Goal: Task Accomplishment & Management: Use online tool/utility

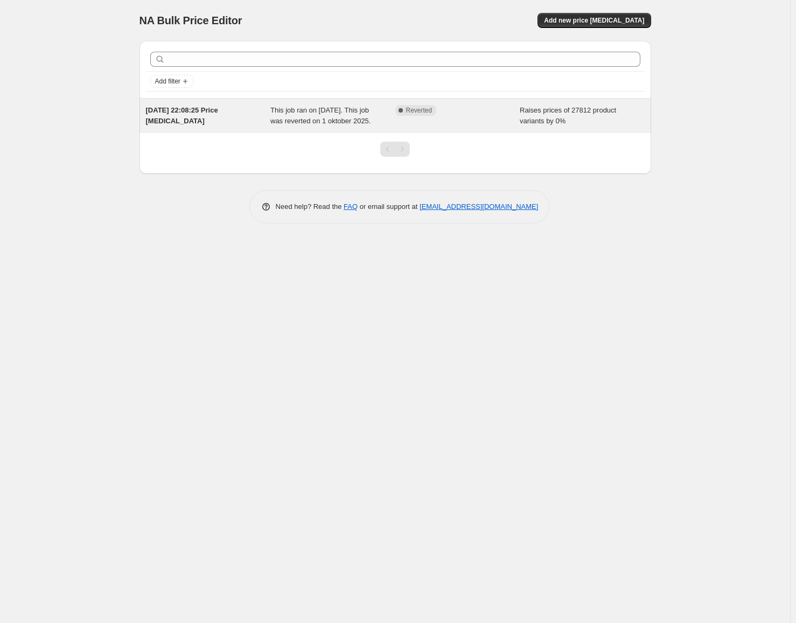
click at [282, 126] on div "This job ran on [DATE]. This job was reverted on 1 oktober 2025." at bounding box center [332, 116] width 125 height 22
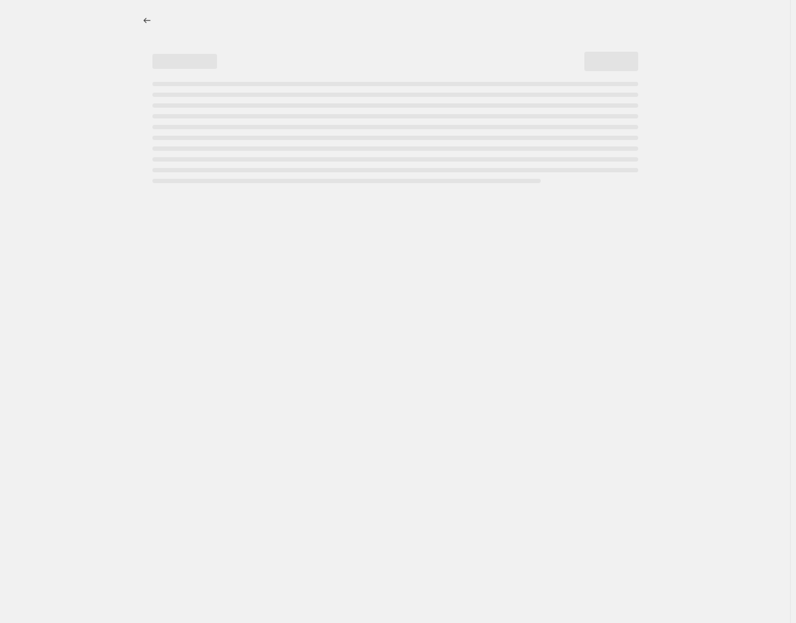
select select "percentage"
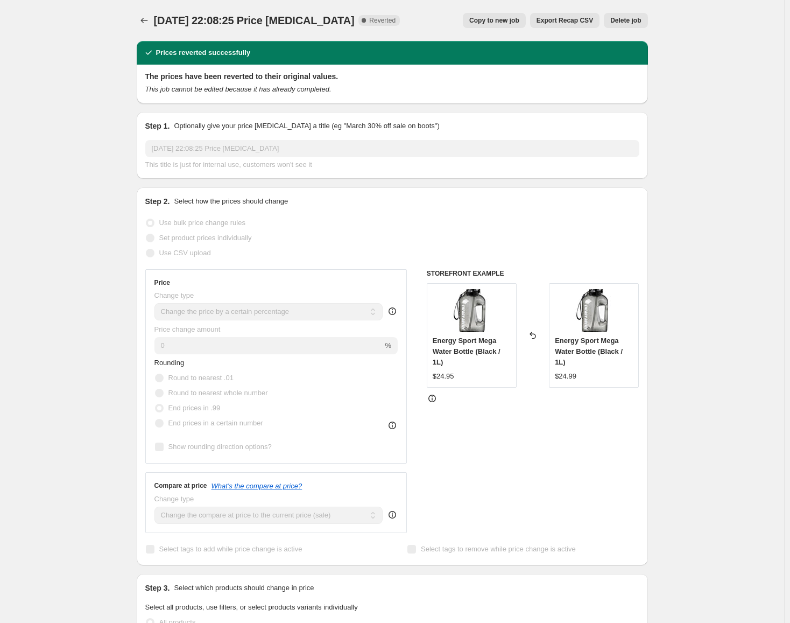
click at [491, 23] on span "Copy to new job" at bounding box center [494, 20] width 50 height 9
select select "percentage"
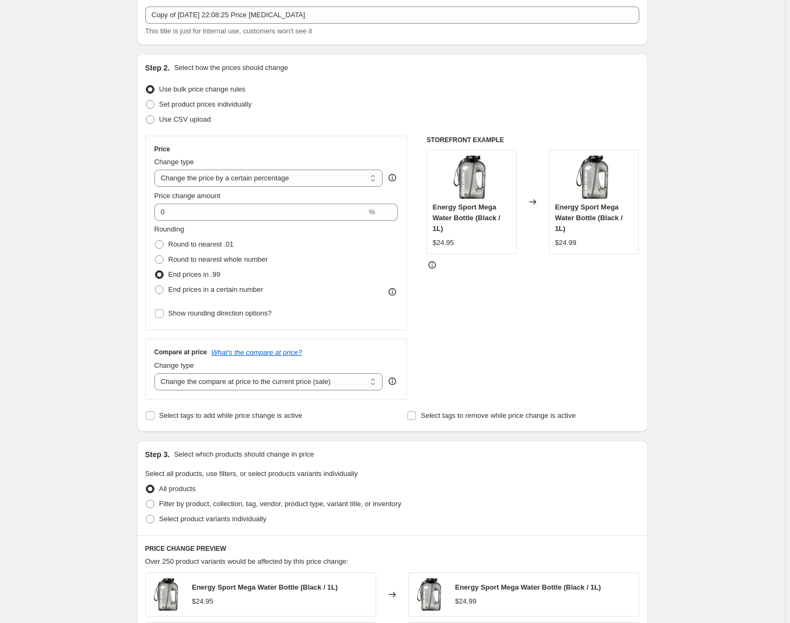
scroll to position [108, 0]
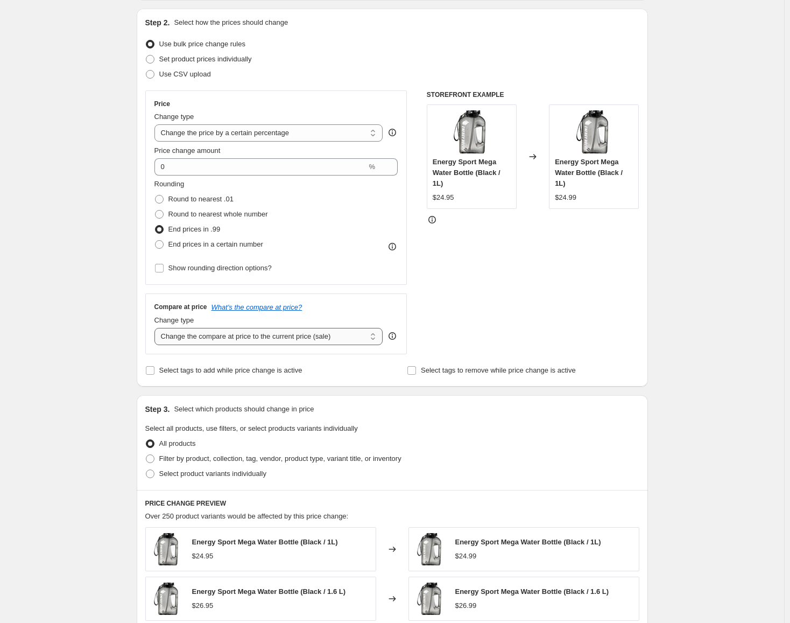
click at [318, 335] on select "Change the compare at price to the current price (sale) Change the compare at p…" at bounding box center [269, 336] width 229 height 17
click at [325, 334] on select "Change the compare at price to the current price (sale) Change the compare at p…" at bounding box center [269, 336] width 229 height 17
click at [326, 33] on div "Step 2. Select how the prices should change Use bulk price change rules Set pro…" at bounding box center [392, 197] width 494 height 361
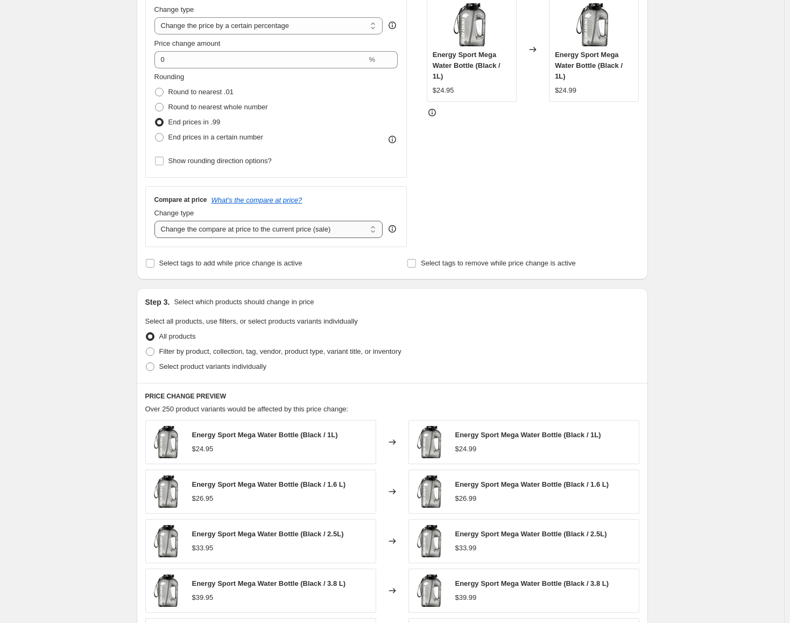
scroll to position [215, 0]
click at [304, 232] on select "Change the compare at price to the current price (sale) Change the compare at p…" at bounding box center [269, 228] width 229 height 17
click at [307, 232] on select "Change the compare at price to the current price (sale) Change the compare at p…" at bounding box center [269, 228] width 229 height 17
select select "no_change"
click at [157, 220] on select "Change the compare at price to the current price (sale) Change the compare at p…" at bounding box center [269, 228] width 229 height 17
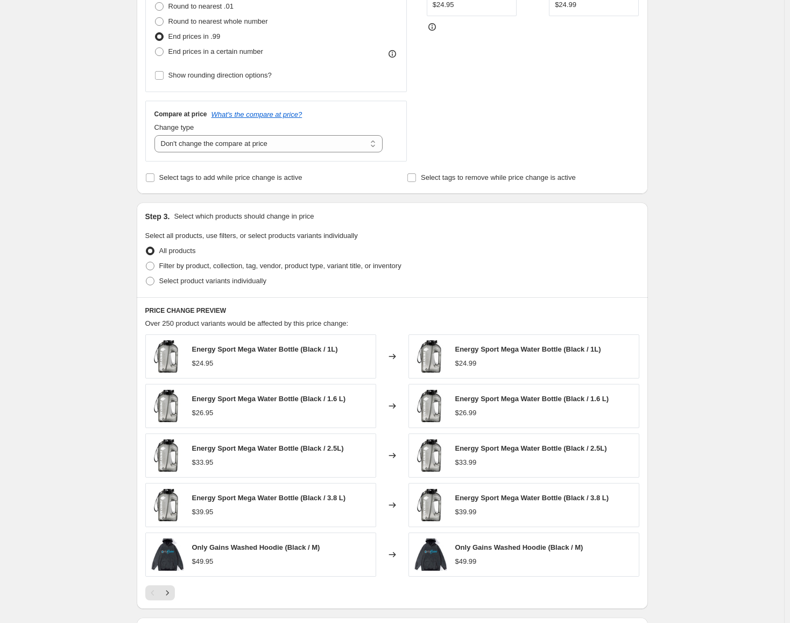
scroll to position [454, 0]
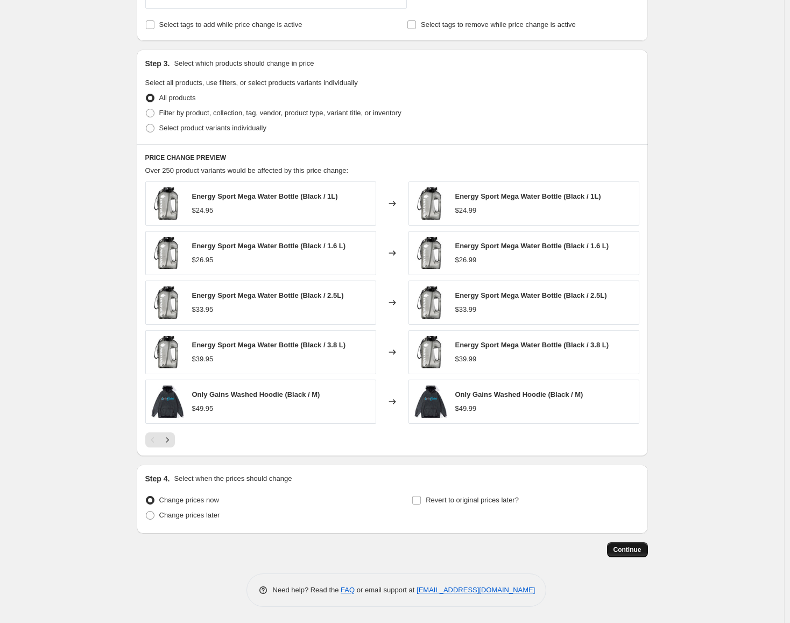
click at [642, 549] on span "Continue" at bounding box center [628, 549] width 28 height 9
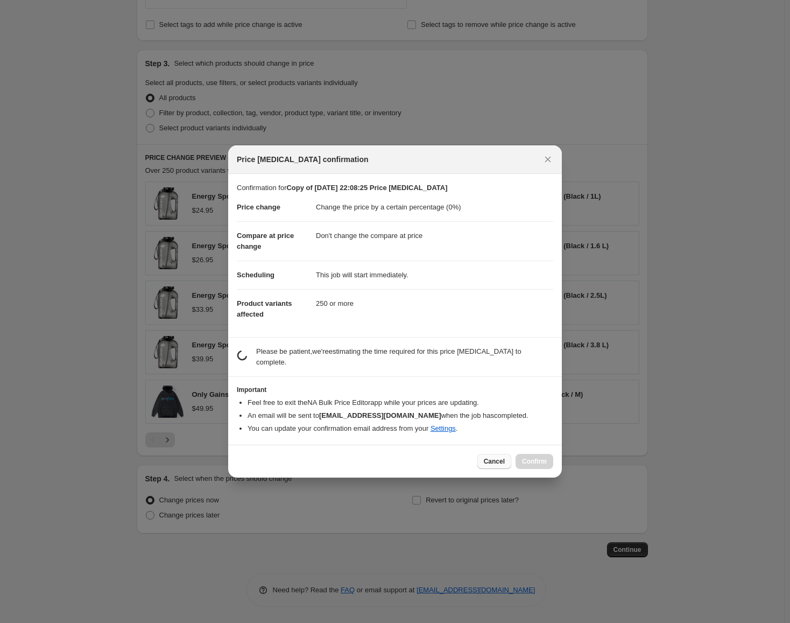
click at [498, 460] on span "Cancel" at bounding box center [494, 461] width 21 height 9
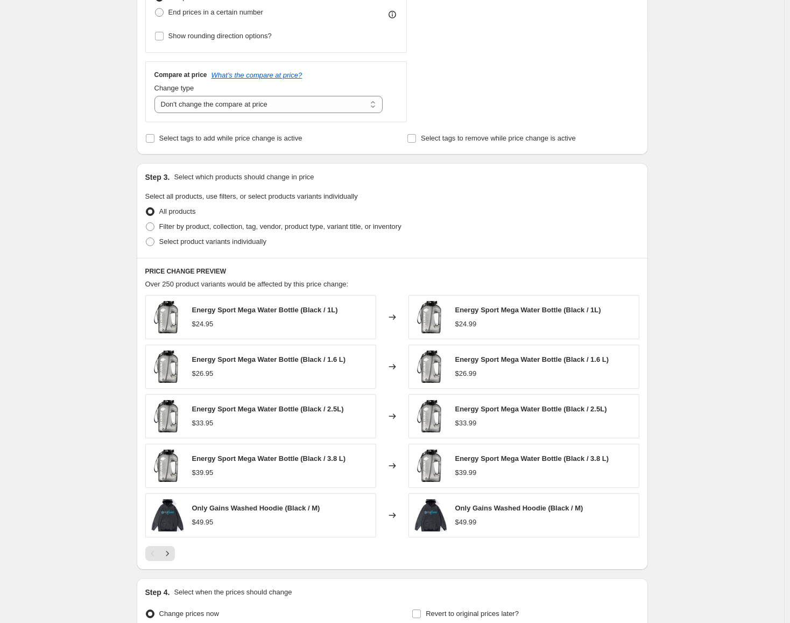
scroll to position [454, 0]
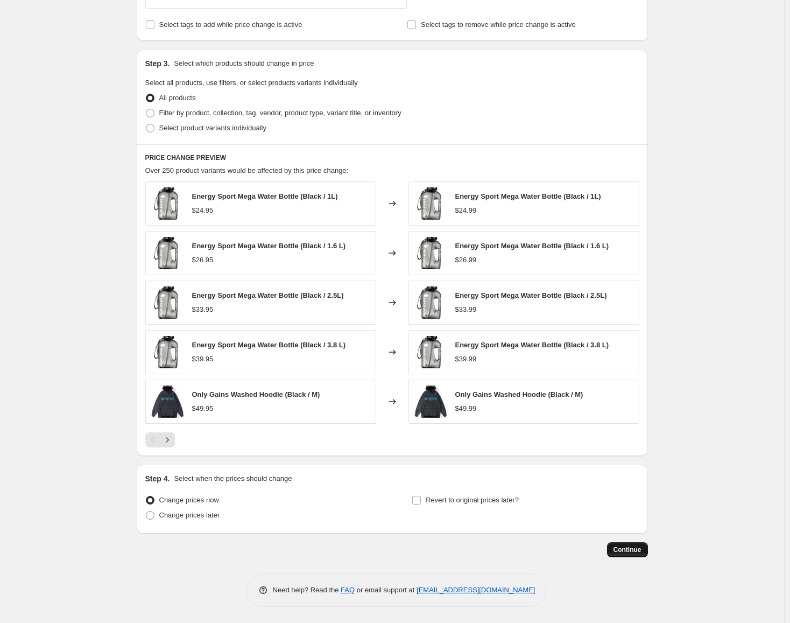
click at [635, 549] on span "Continue" at bounding box center [628, 549] width 28 height 9
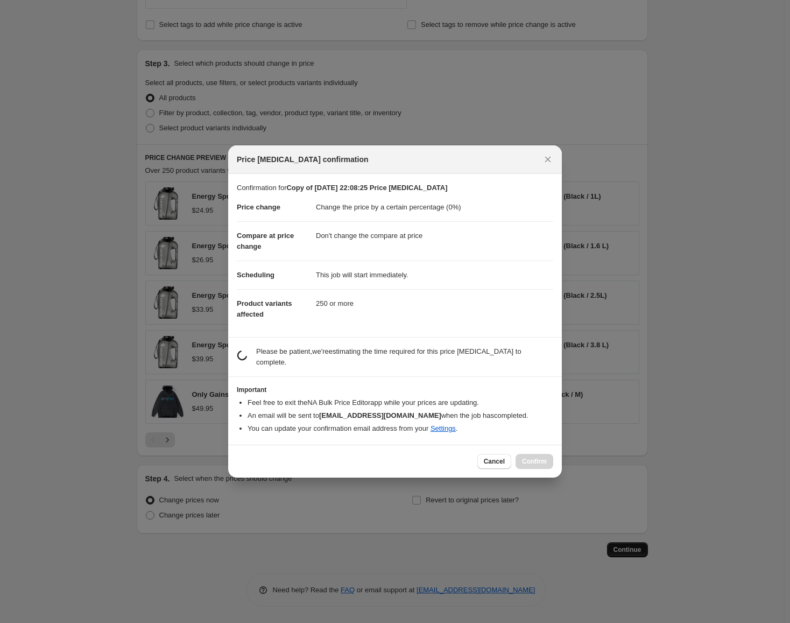
scroll to position [0, 0]
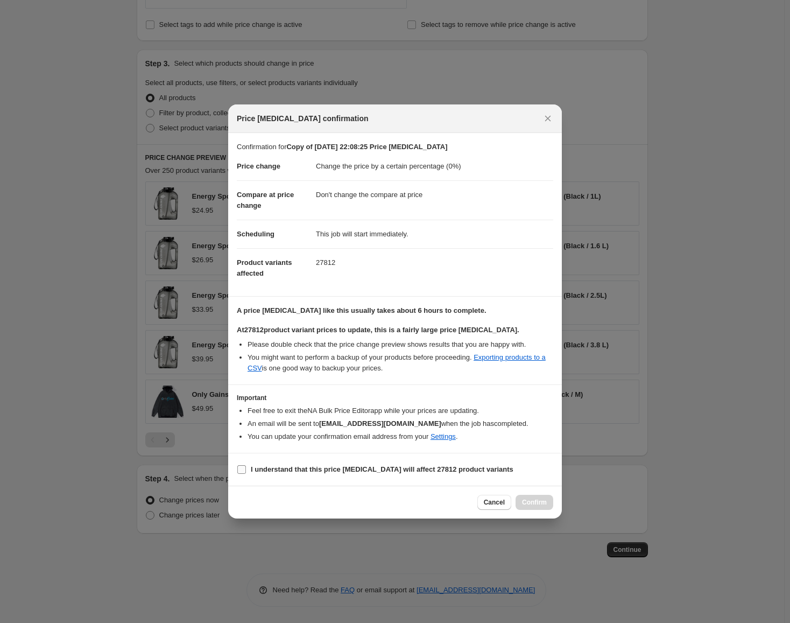
click at [362, 472] on b "I understand that this price [MEDICAL_DATA] will affect 27812 product variants" at bounding box center [382, 469] width 263 height 8
click at [246, 472] on input "I understand that this price [MEDICAL_DATA] will affect 27812 product variants" at bounding box center [241, 469] width 9 height 9
checkbox input "true"
click at [537, 501] on span "Confirm" at bounding box center [534, 502] width 25 height 9
